Goal: Go to known website: Access a specific website the user already knows

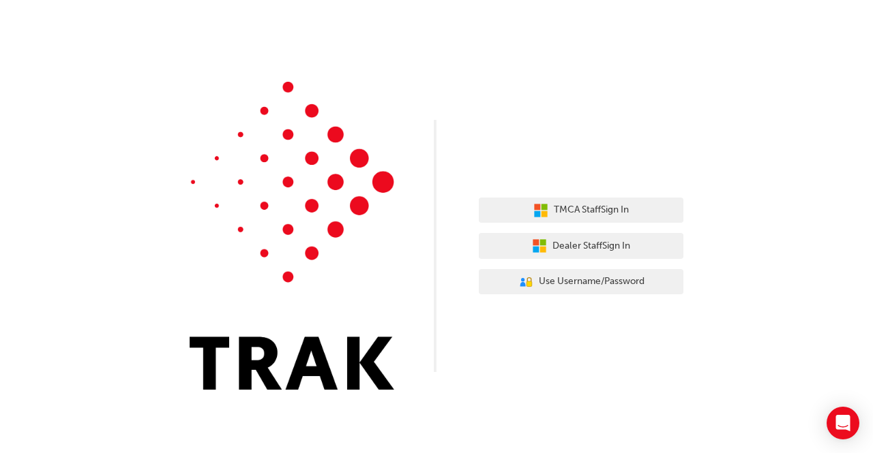
click at [511, 127] on div "TMCA Staff Sign In Dealer Staff Sign In User Authentication Icon - Blue Person,…" at bounding box center [436, 205] width 873 height 411
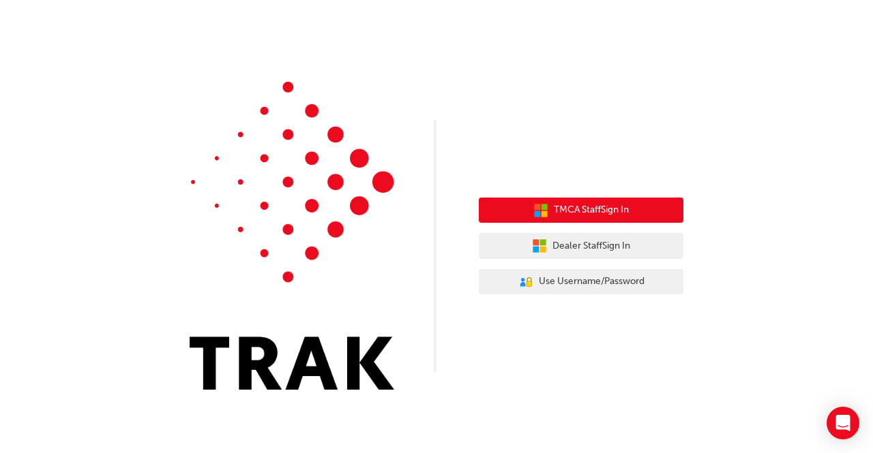
click at [552, 204] on button "TMCA Staff Sign In" at bounding box center [581, 211] width 205 height 26
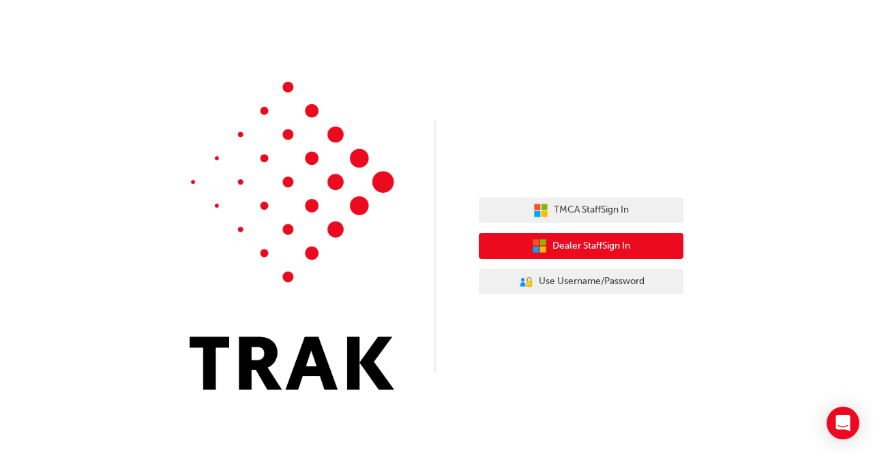
click at [597, 242] on span "Dealer Staff Sign In" at bounding box center [591, 247] width 78 height 16
